Goal: Task Accomplishment & Management: Use online tool/utility

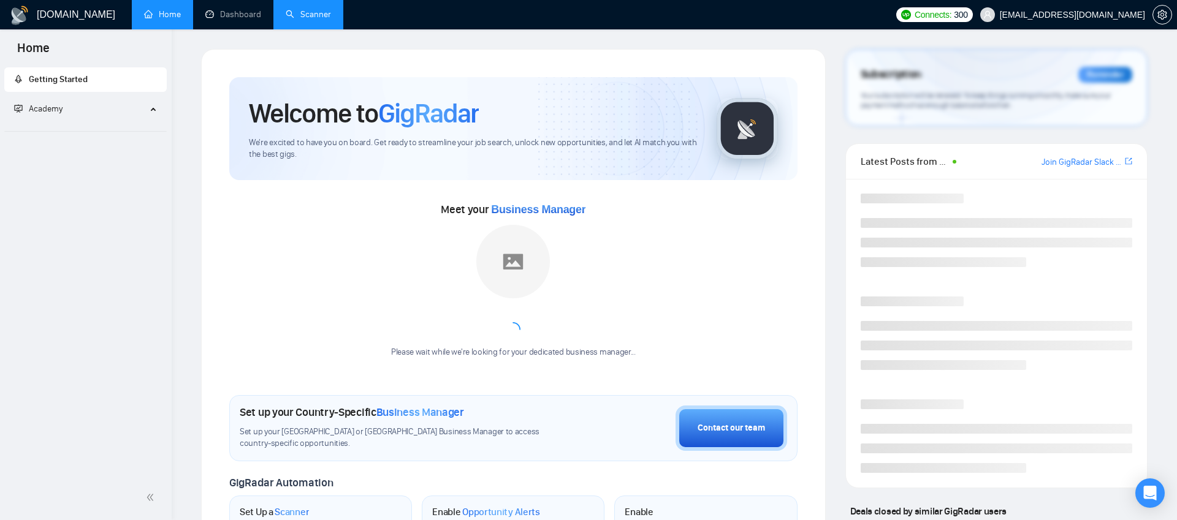
click at [302, 10] on link "Scanner" at bounding box center [308, 14] width 45 height 10
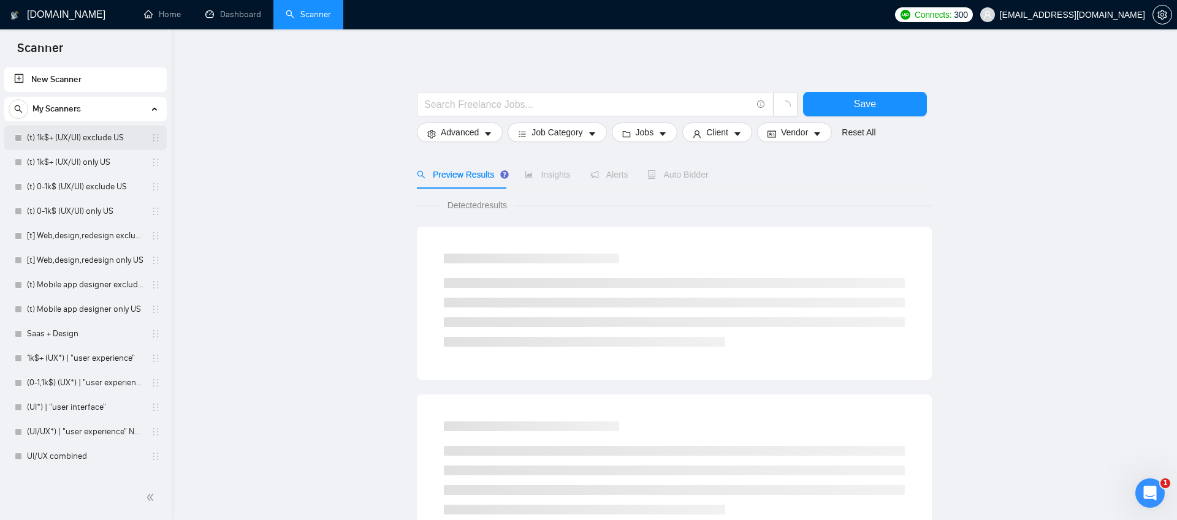
click at [86, 142] on link "(t) 1k$+ (UX/UI) exclude US" at bounding box center [85, 138] width 116 height 25
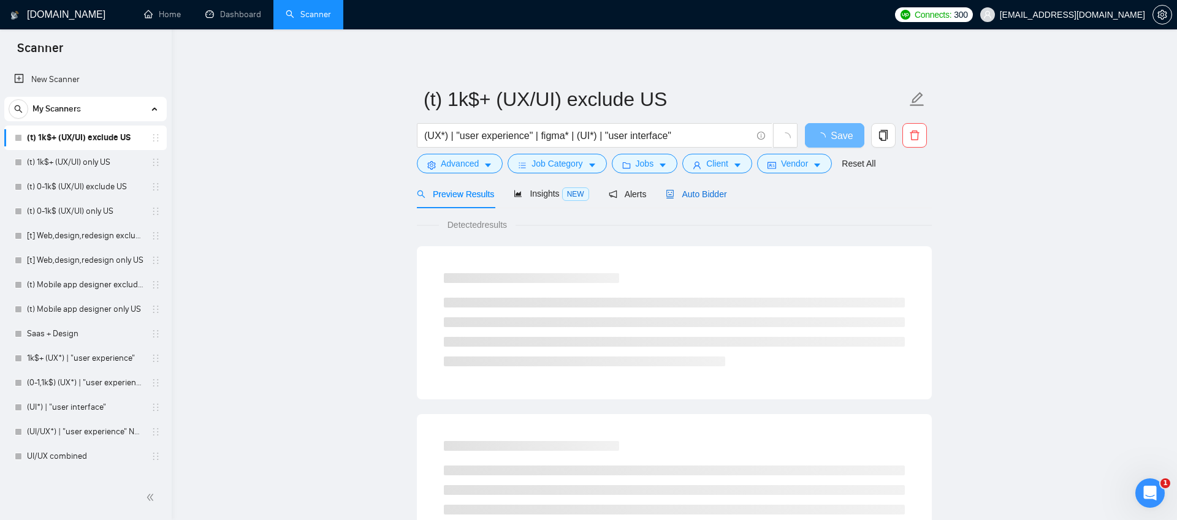
click at [704, 194] on span "Auto Bidder" at bounding box center [696, 194] width 61 height 10
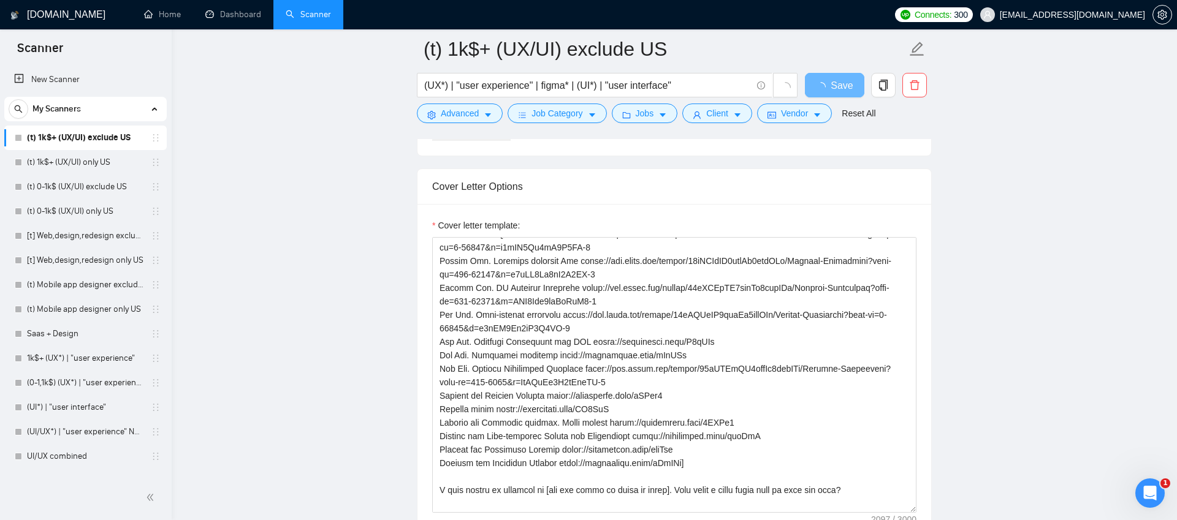
scroll to position [214, 0]
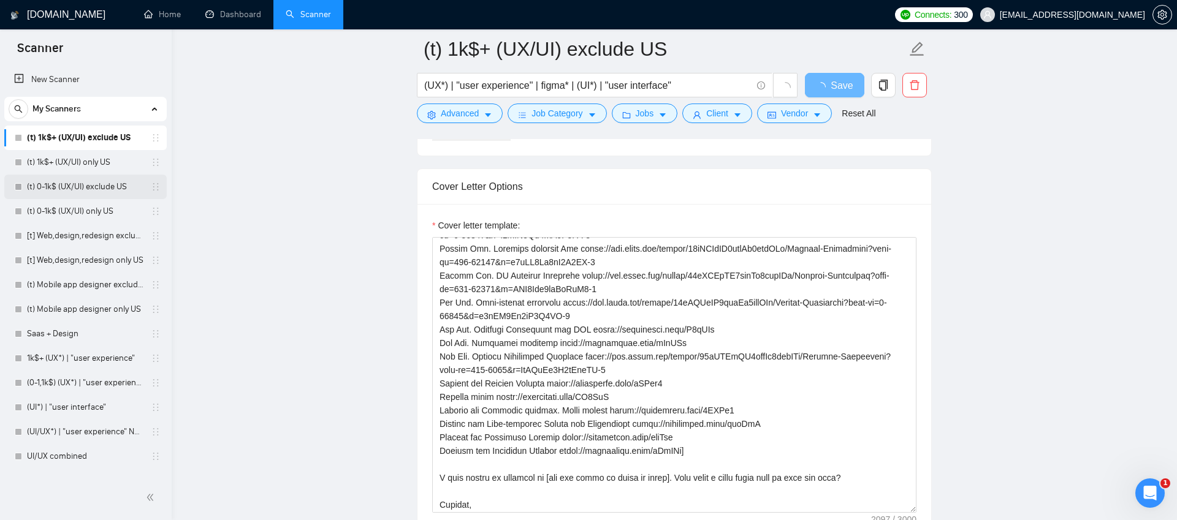
click at [78, 186] on link "(t) 0-1k$ (UX/UI) exclude US" at bounding box center [85, 187] width 116 height 25
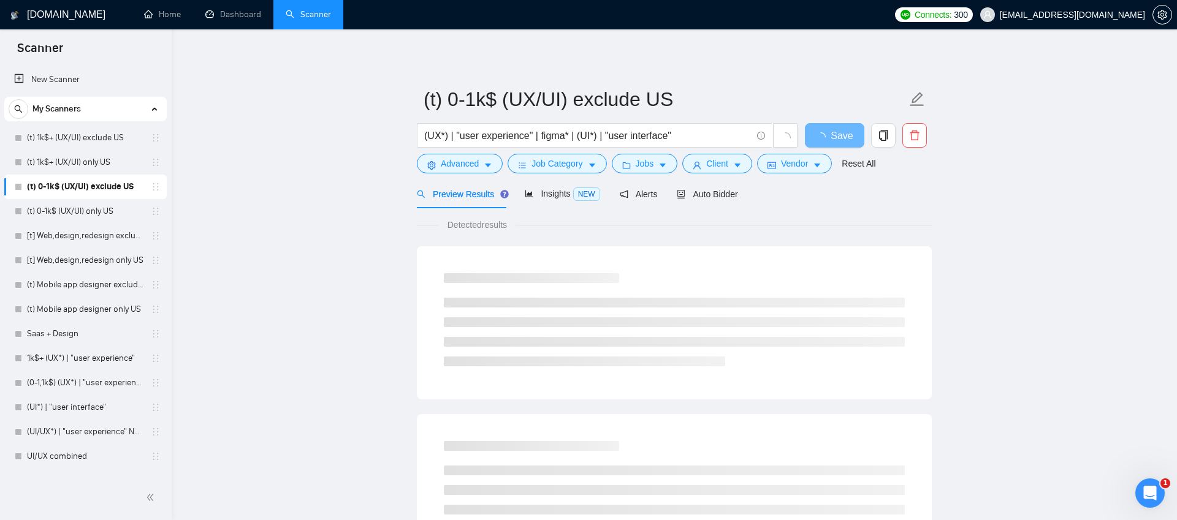
click at [724, 202] on div "Auto Bidder" at bounding box center [707, 194] width 61 height 29
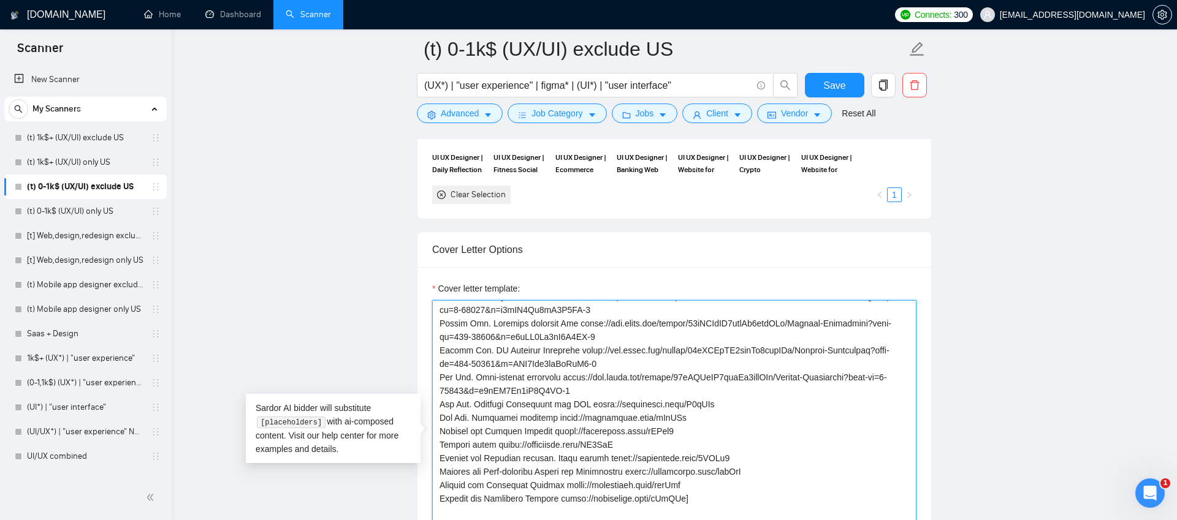
scroll to position [229, 0]
drag, startPoint x: 440, startPoint y: 376, endPoint x: 575, endPoint y: 383, distance: 135.0
click at [575, 383] on textarea "Cover letter template:" at bounding box center [674, 438] width 484 height 276
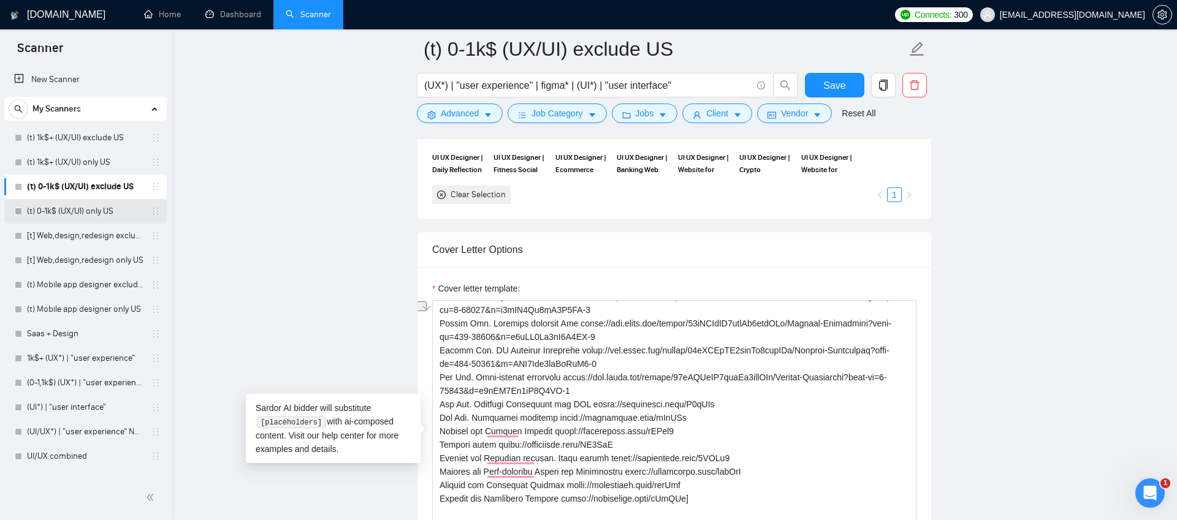
click at [64, 208] on link "(t) 0-1k$ (UX/UI) only US" at bounding box center [85, 211] width 116 height 25
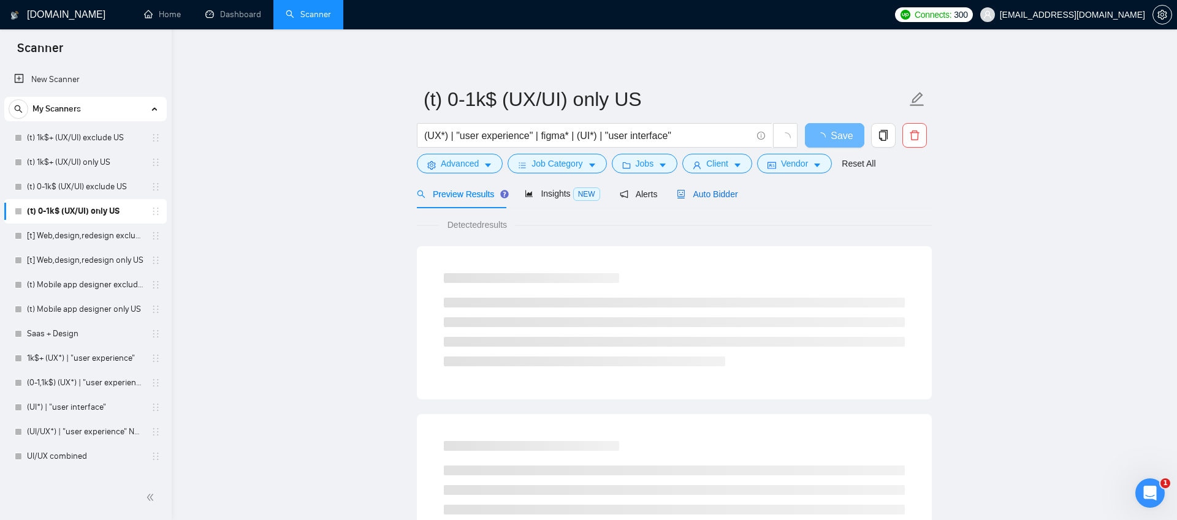
click at [705, 197] on span "Auto Bidder" at bounding box center [707, 194] width 61 height 10
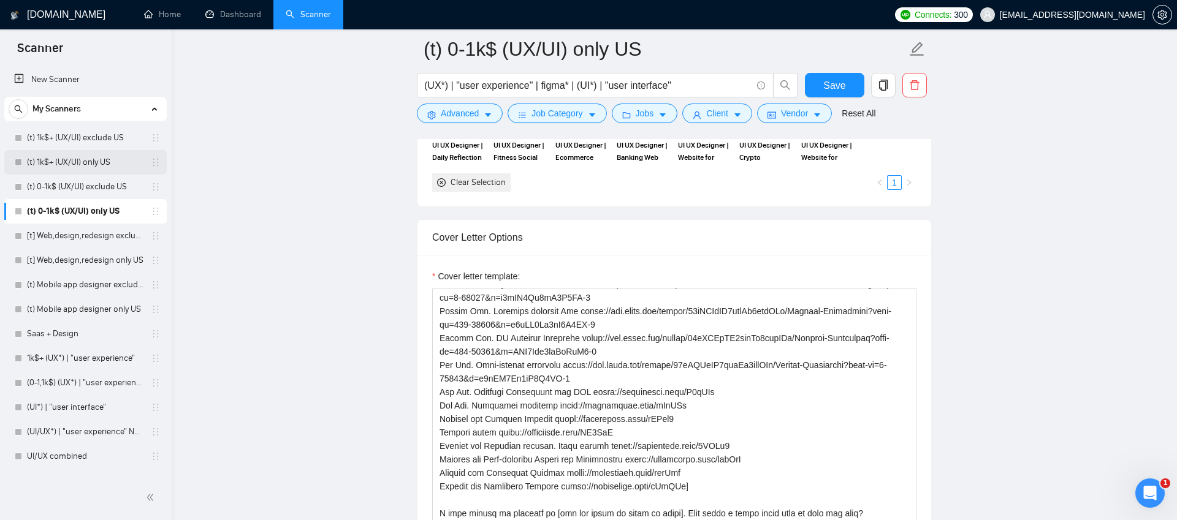
scroll to position [1406, 0]
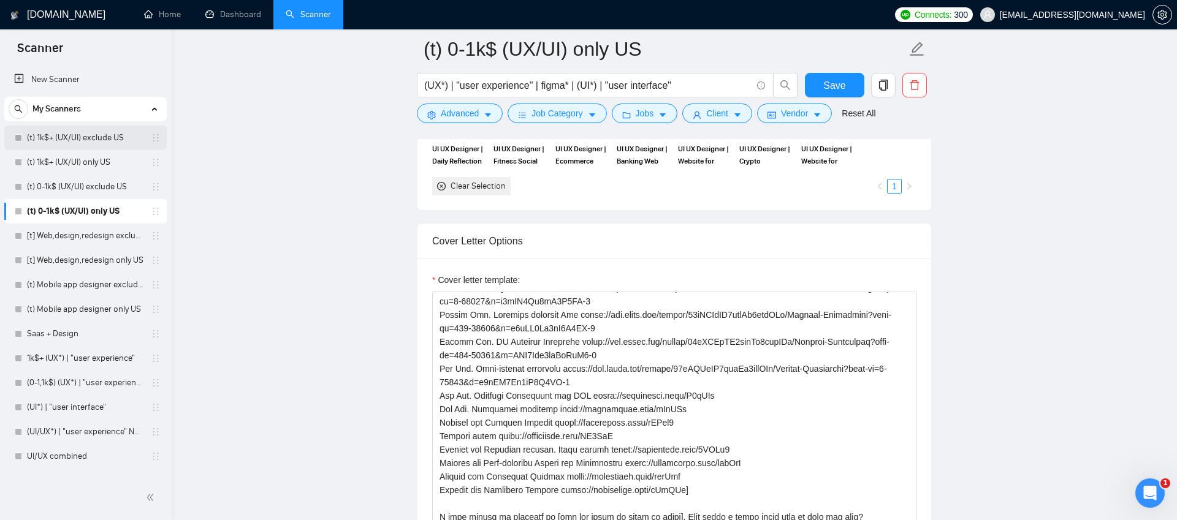
click at [83, 138] on link "(t) 1k$+ (UX/UI) exclude US" at bounding box center [85, 138] width 116 height 25
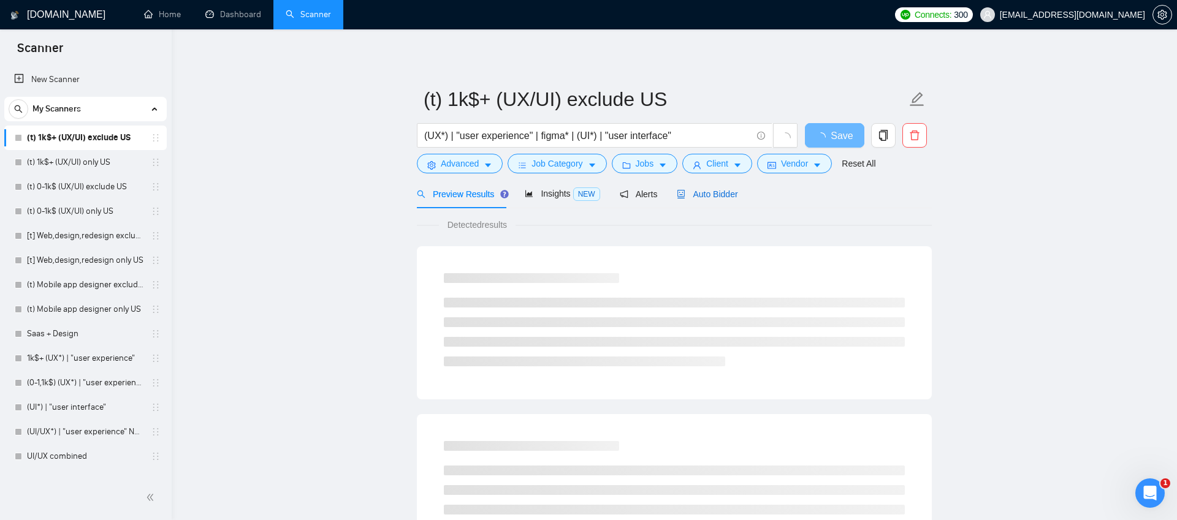
click at [699, 198] on span "Auto Bidder" at bounding box center [707, 194] width 61 height 10
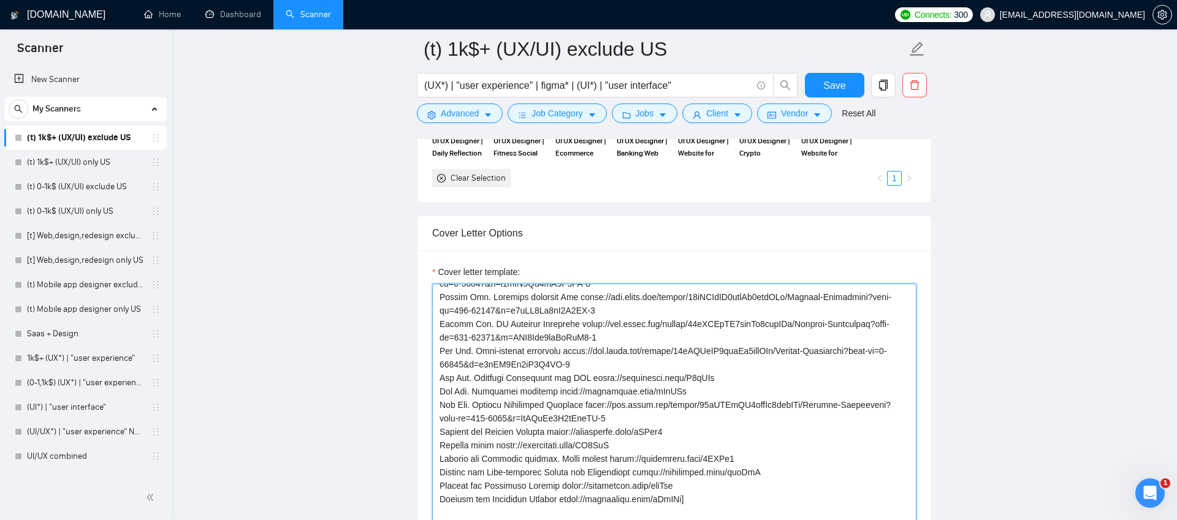
scroll to position [212, 0]
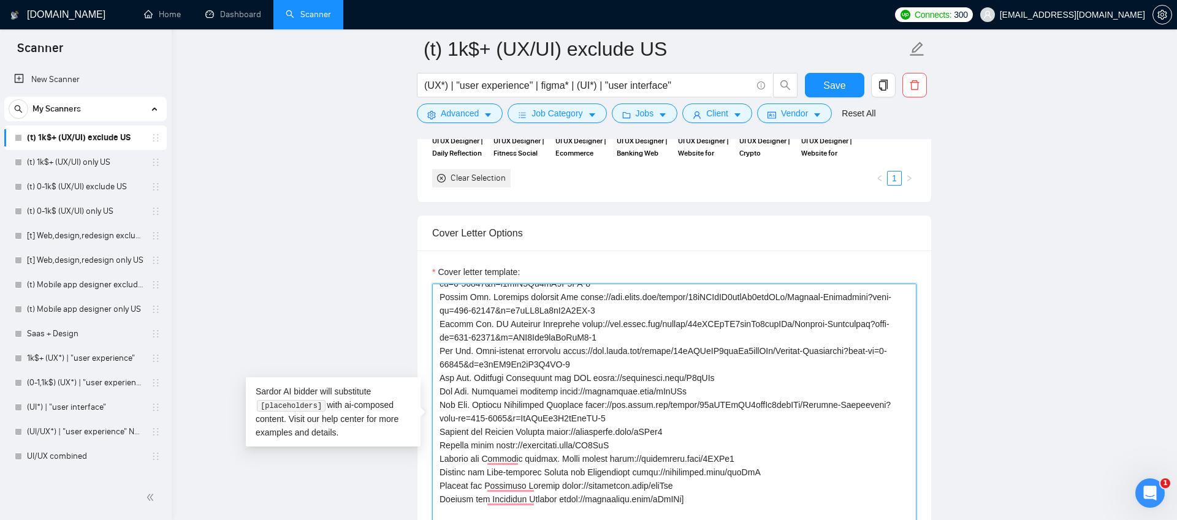
drag, startPoint x: 439, startPoint y: 348, endPoint x: 698, endPoint y: 395, distance: 263.4
click at [698, 395] on textarea "Cover letter template:" at bounding box center [674, 422] width 484 height 276
click at [632, 417] on textarea "Cover letter template:" at bounding box center [674, 422] width 484 height 276
drag, startPoint x: 637, startPoint y: 419, endPoint x: 430, endPoint y: 350, distance: 218.8
click at [430, 350] on div "Cover Letter Options Cover letter template:" at bounding box center [674, 402] width 515 height 374
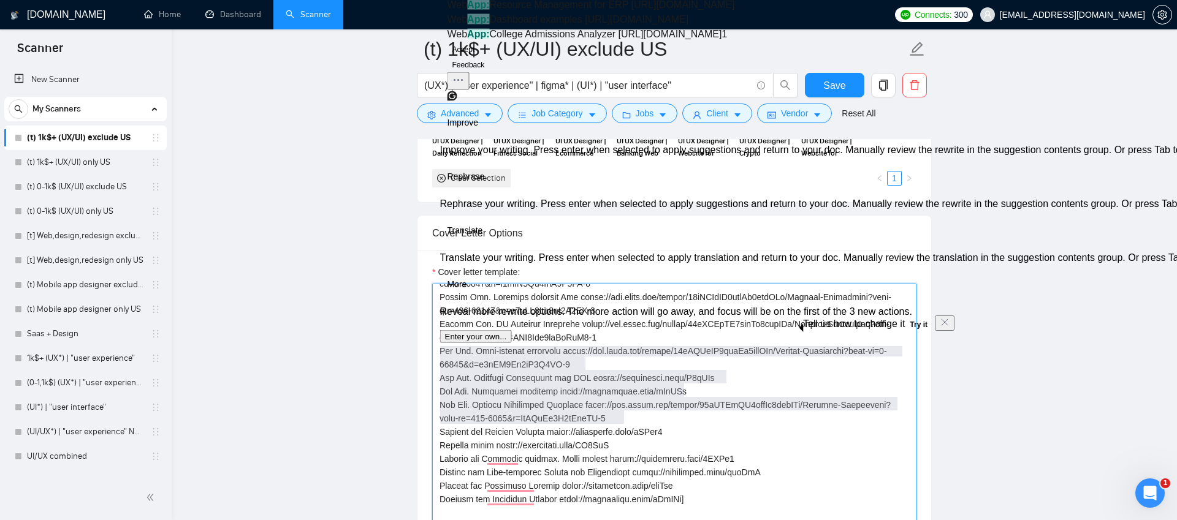
click at [492, 417] on textarea "Cover letter template:" at bounding box center [674, 422] width 484 height 276
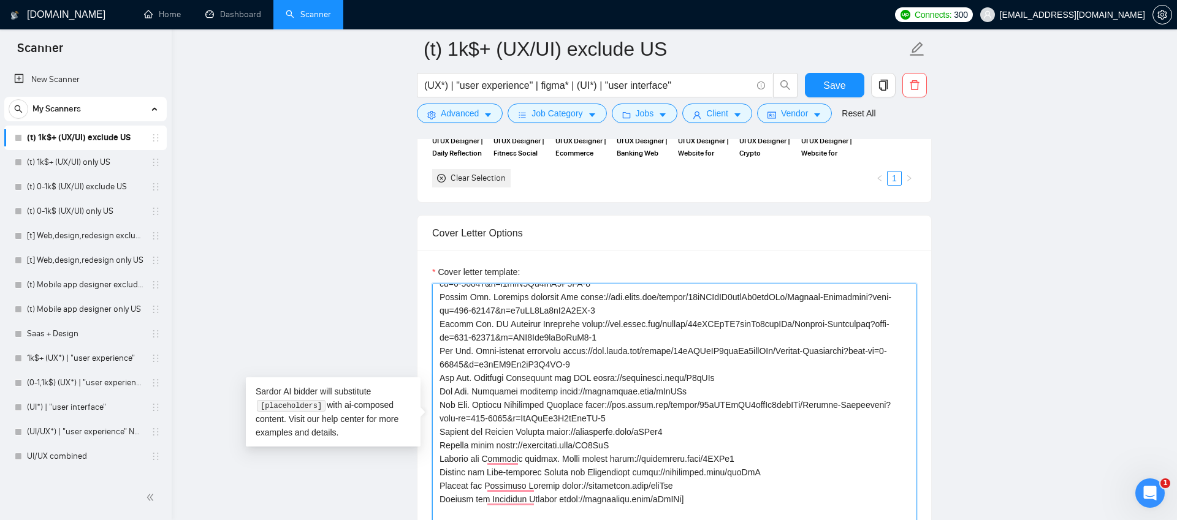
drag, startPoint x: 439, startPoint y: 349, endPoint x: 628, endPoint y: 420, distance: 200.9
click at [628, 420] on textarea "Cover letter template:" at bounding box center [674, 422] width 484 height 276
